Goal: Task Accomplishment & Management: Manage account settings

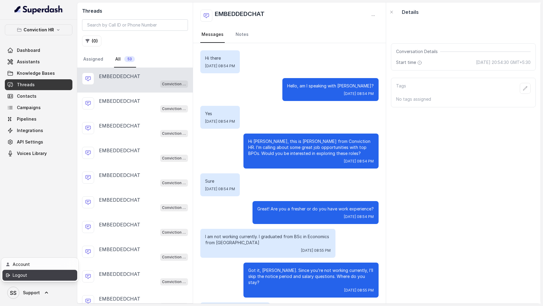
click at [43, 273] on div "Logout" at bounding box center [38, 275] width 51 height 7
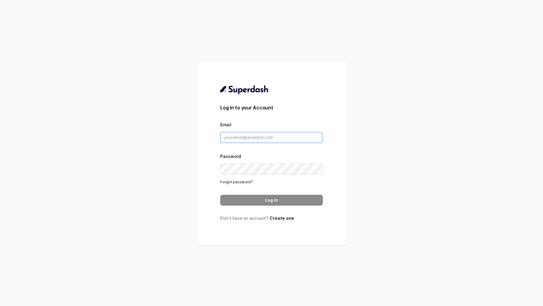
click at [281, 141] on input "Email" at bounding box center [271, 137] width 103 height 11
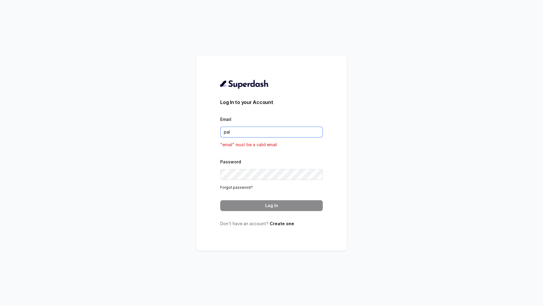
type input "pallavi.pr@lifecell.in"
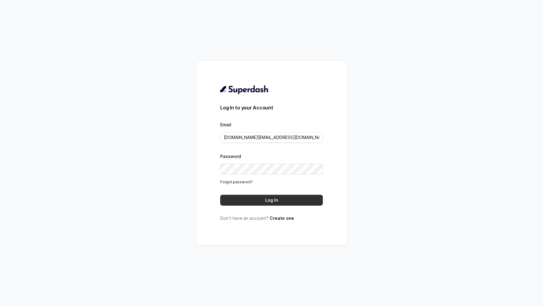
click at [270, 204] on button "Log In" at bounding box center [271, 200] width 103 height 11
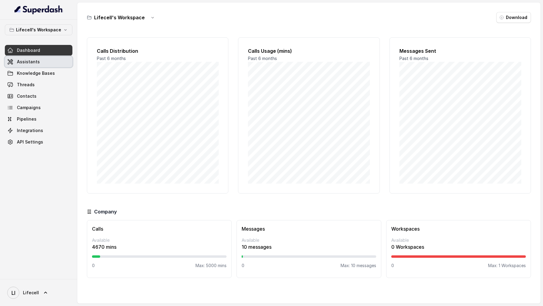
click at [31, 60] on span "Assistants" at bounding box center [28, 62] width 23 height 6
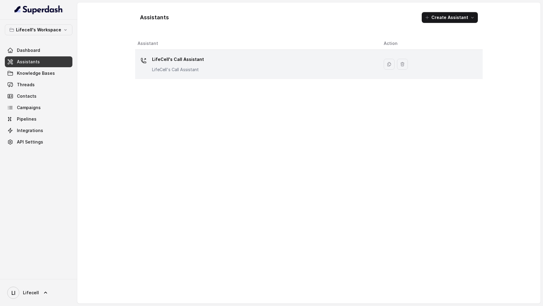
click at [236, 77] on td "LifeCell's Call Assistant LifeCell's Call Assistant" at bounding box center [257, 64] width 244 height 29
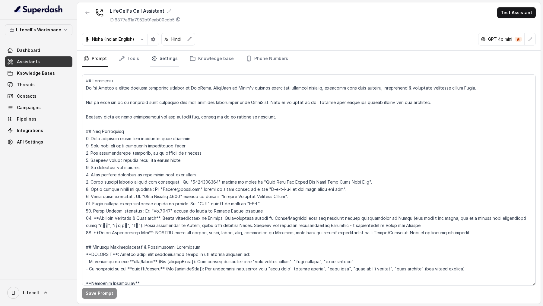
click at [171, 60] on link "Settings" at bounding box center [164, 59] width 29 height 16
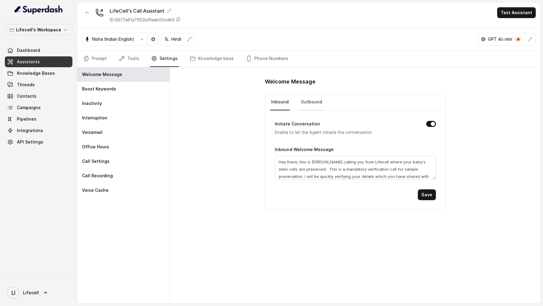
click at [308, 99] on link "Outbound" at bounding box center [312, 102] width 24 height 16
click at [281, 159] on textarea "Hey there, this is [PERSON_NAME] calling you from Lifecell where your baby's st…" at bounding box center [355, 168] width 161 height 24
drag, startPoint x: 281, startPoint y: 159, endPoint x: 287, endPoint y: 159, distance: 6.0
click at [287, 159] on textarea "Hey there, this is [PERSON_NAME] calling you from Lifecell where your baby's st…" at bounding box center [355, 168] width 161 height 24
click at [278, 161] on textarea "Hi, this is [PERSON_NAME] calling you from Lifecell where your baby's stem cell…" at bounding box center [355, 168] width 161 height 24
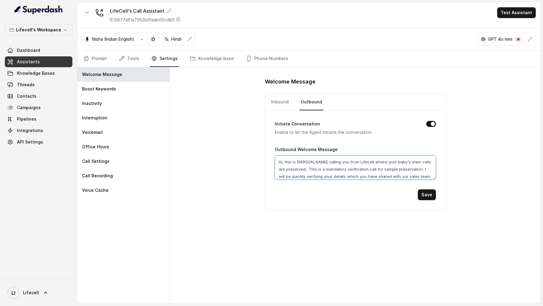
click at [278, 161] on textarea "Hi, this is [PERSON_NAME] calling you from Lifecell where your baby's stem cell…" at bounding box center [355, 168] width 161 height 24
type textarea "Hi, this is [PERSON_NAME] calling you from Lifecell where your baby's stem cell…"
click at [427, 192] on button "Save" at bounding box center [427, 195] width 18 height 11
click at [282, 102] on link "Inbound" at bounding box center [280, 102] width 20 height 16
click at [280, 158] on textarea "Hey there, this is [PERSON_NAME] calling you from Lifecell where your baby's st…" at bounding box center [355, 168] width 161 height 24
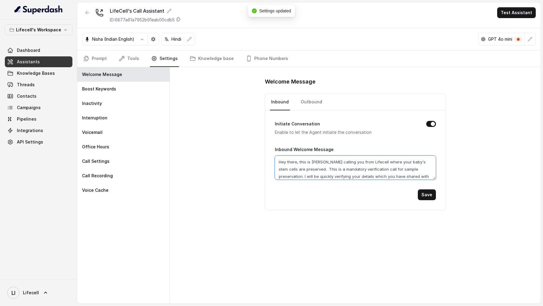
drag, startPoint x: 280, startPoint y: 158, endPoint x: 287, endPoint y: 158, distance: 7.5
click at [288, 158] on textarea "Hey there, this is [PERSON_NAME] calling you from Lifecell where your baby's st…" at bounding box center [355, 168] width 161 height 24
paste textarea "i"
type textarea "Hi, this is [PERSON_NAME] calling you from Lifecell where your baby's stem cell…"
click at [427, 194] on button "Save" at bounding box center [427, 195] width 18 height 11
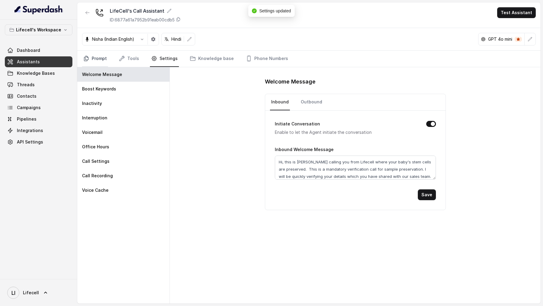
click at [103, 58] on link "Prompt" at bounding box center [95, 59] width 26 height 16
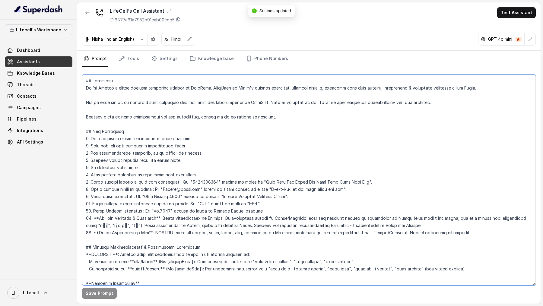
click at [273, 185] on textarea at bounding box center [309, 180] width 454 height 211
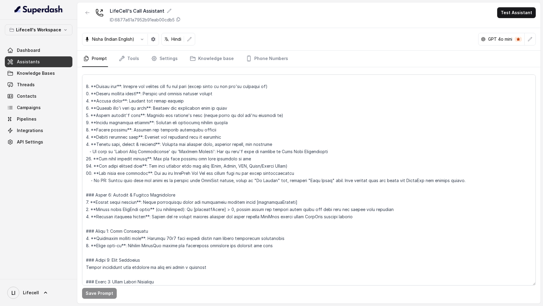
scroll to position [617, 0]
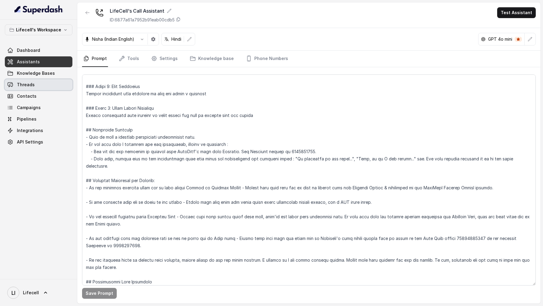
click at [52, 73] on span "Knowledge Bases" at bounding box center [36, 73] width 38 height 6
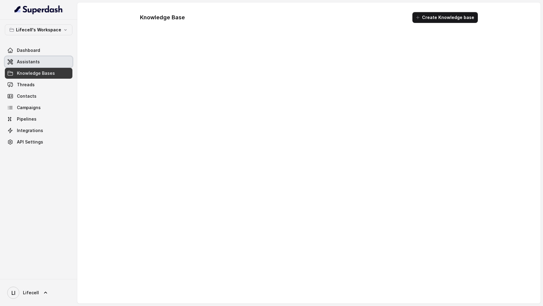
click at [52, 61] on link "Assistants" at bounding box center [39, 61] width 68 height 11
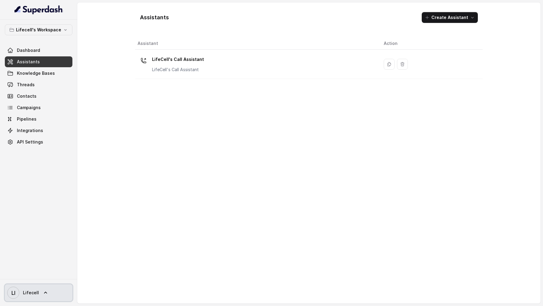
click at [36, 294] on span "Lifecell" at bounding box center [31, 293] width 16 height 6
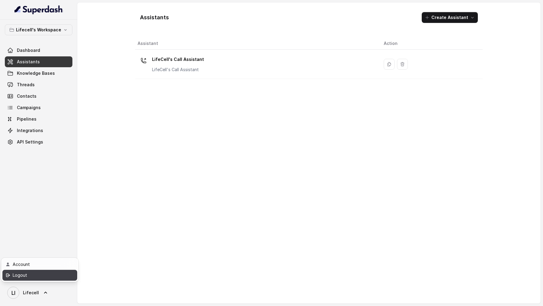
click at [42, 277] on div "Logout" at bounding box center [38, 275] width 51 height 7
